Goal: Task Accomplishment & Management: Find specific page/section

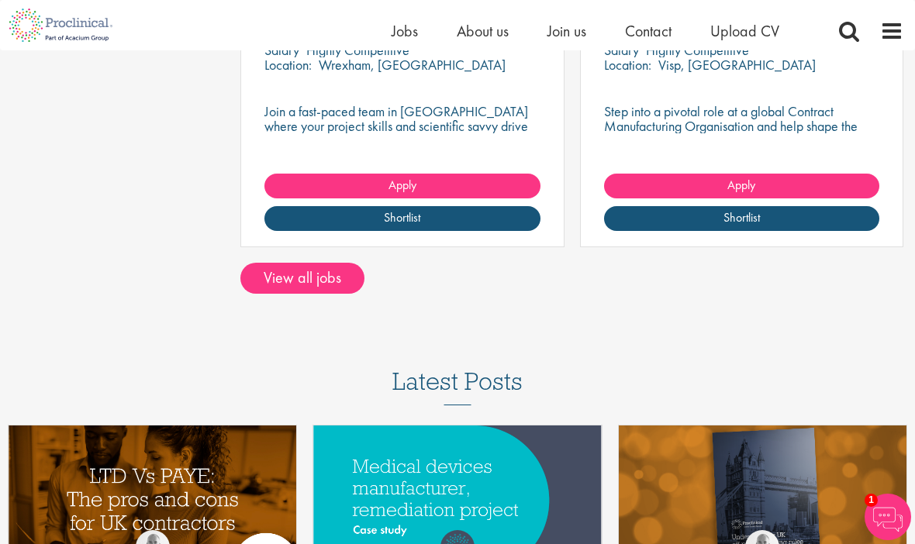
scroll to position [2120, 0]
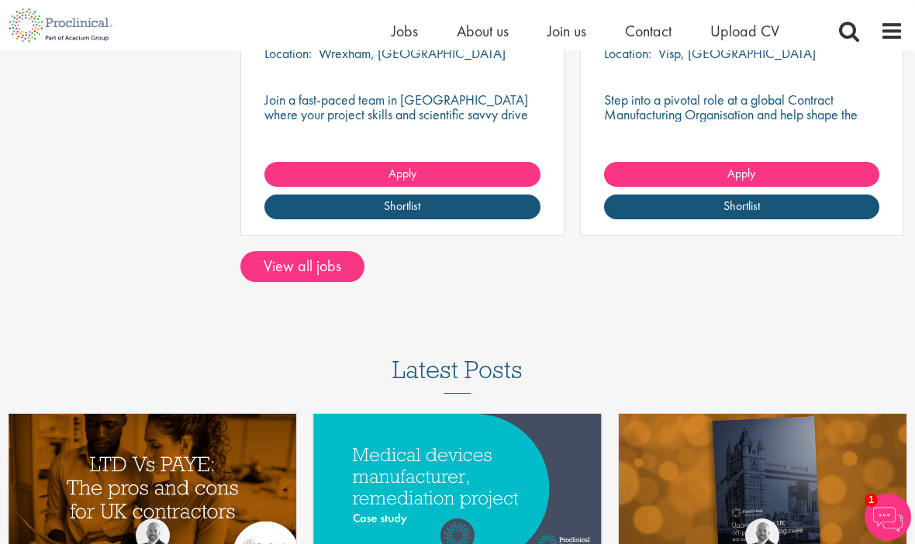
click at [320, 255] on link "View all jobs" at bounding box center [302, 266] width 124 height 31
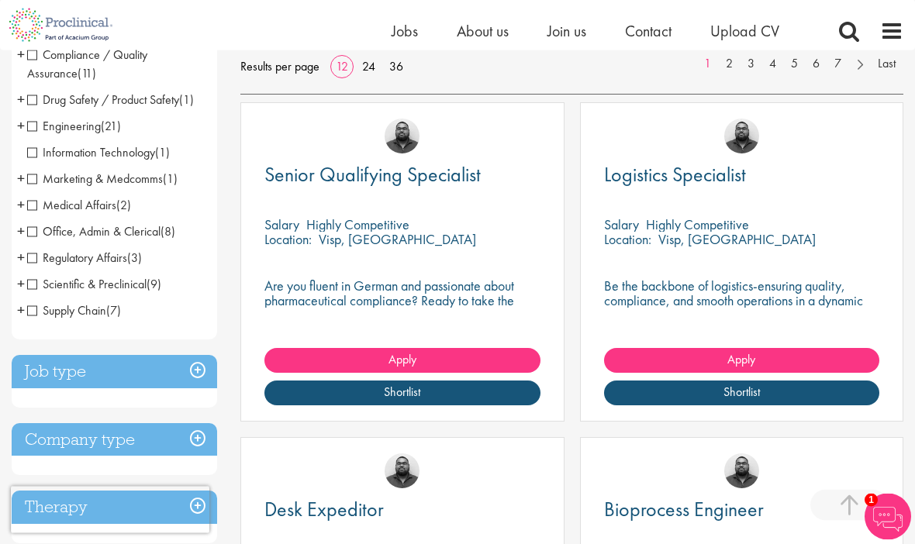
scroll to position [250, 0]
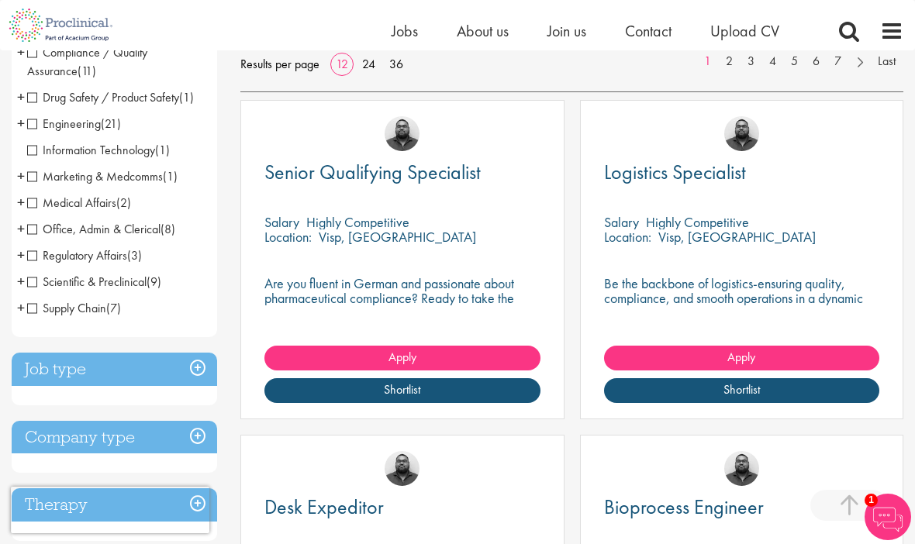
click at [40, 206] on span "Medical Affairs" at bounding box center [71, 203] width 89 height 16
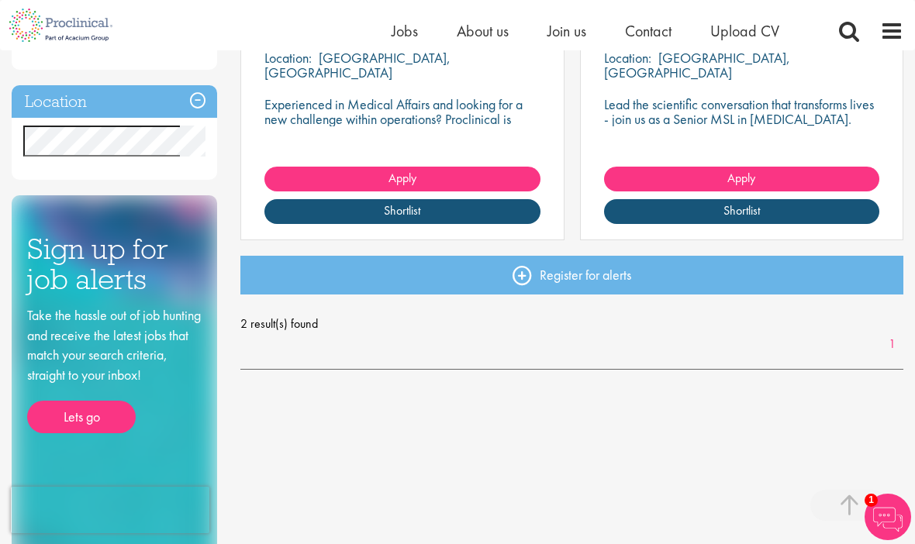
scroll to position [174, 0]
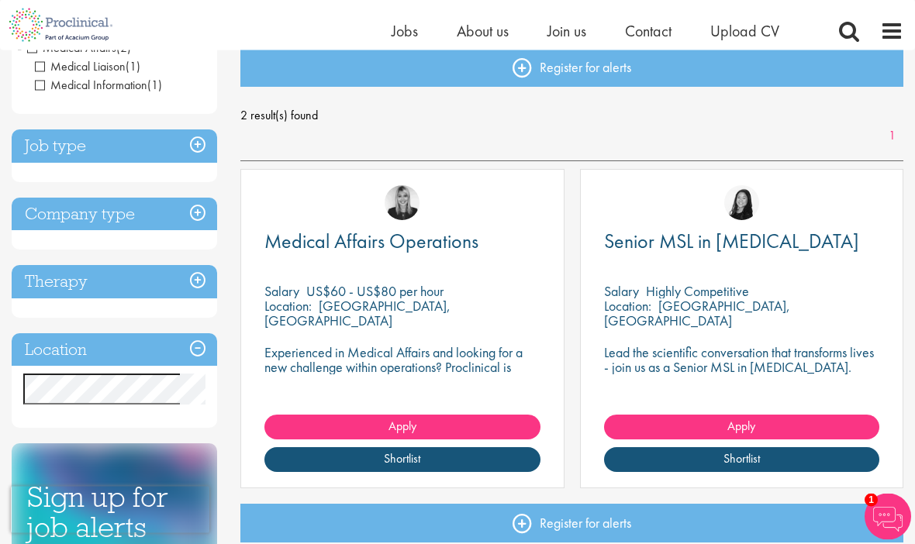
click at [720, 295] on p "Highly Competitive" at bounding box center [697, 292] width 103 height 18
click at [731, 244] on span "Senior MSL in Spinal Muscular Atrophy" at bounding box center [731, 242] width 255 height 26
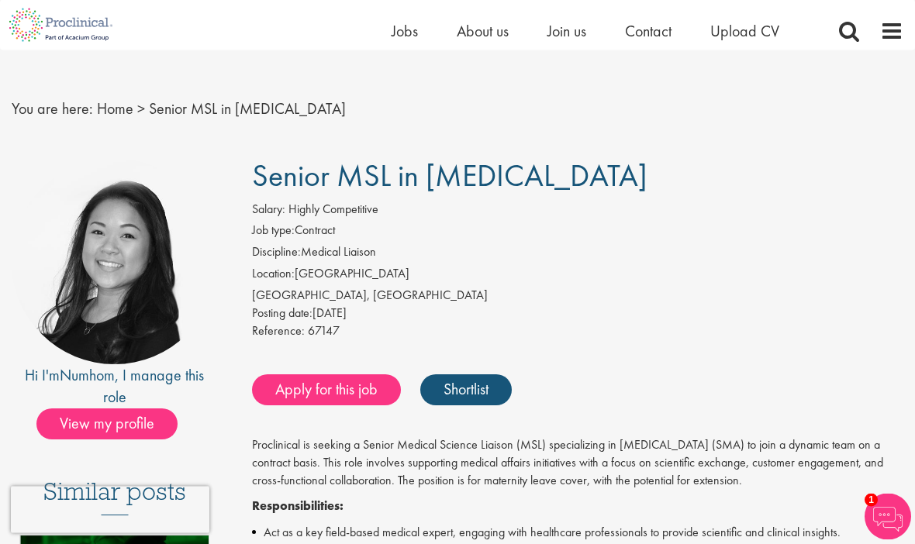
scroll to position [2, 0]
